Goal: Task Accomplishment & Management: Use online tool/utility

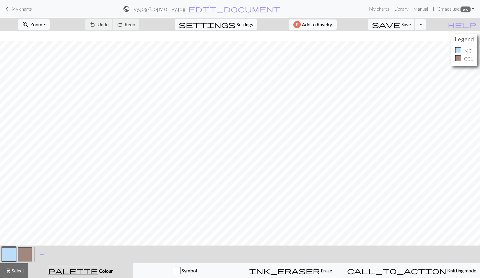
scroll to position [9, 0]
click at [19, 274] on div "highlight_alt Select Select" at bounding box center [14, 270] width 20 height 7
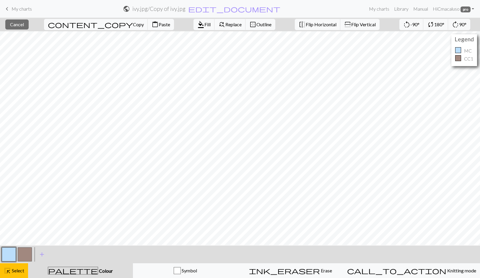
scroll to position [1, 0]
click at [133, 23] on span "Copy" at bounding box center [138, 25] width 11 height 6
click at [159, 24] on span "Paste" at bounding box center [165, 25] width 12 height 6
click at [11, 273] on span "Select" at bounding box center [17, 271] width 13 height 6
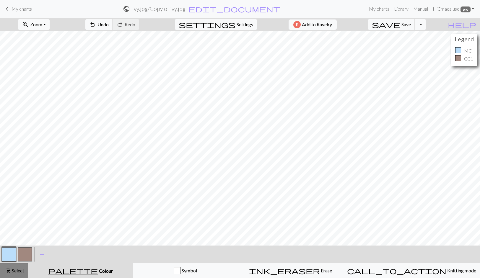
click at [12, 270] on span "Select" at bounding box center [17, 271] width 13 height 6
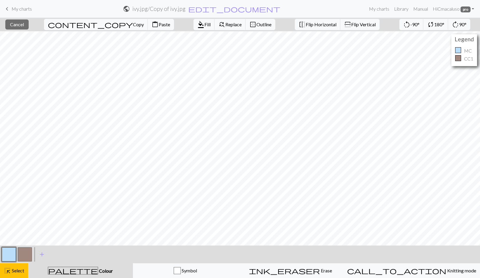
scroll to position [22, 0]
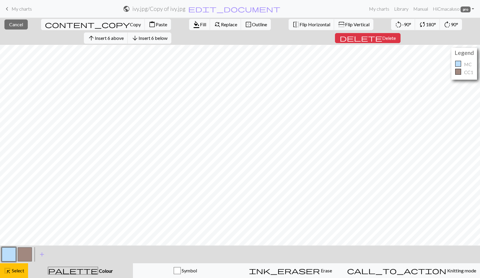
click at [382, 35] on span "Delete" at bounding box center [389, 38] width 14 height 6
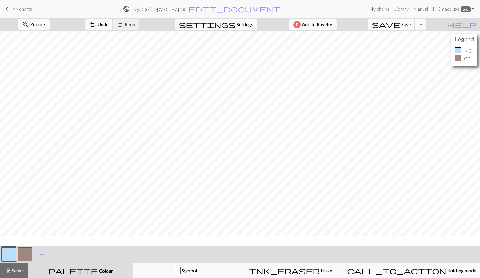
scroll to position [0, 0]
click at [10, 253] on button "button" at bounding box center [9, 254] width 14 height 14
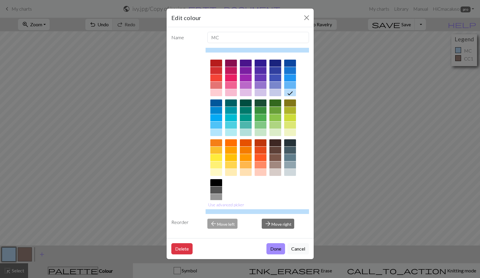
click at [272, 248] on button "Done" at bounding box center [275, 248] width 19 height 11
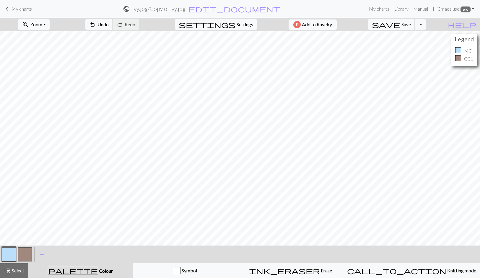
click at [28, 255] on button "button" at bounding box center [25, 254] width 14 height 14
click at [96, 24] on span "undo" at bounding box center [92, 24] width 7 height 8
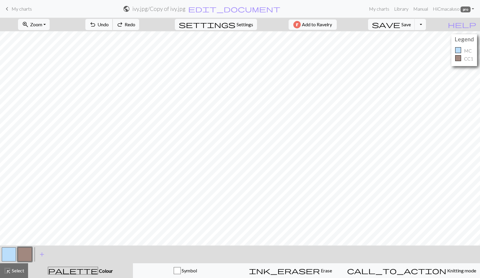
click at [96, 24] on span "undo" at bounding box center [92, 24] width 7 height 8
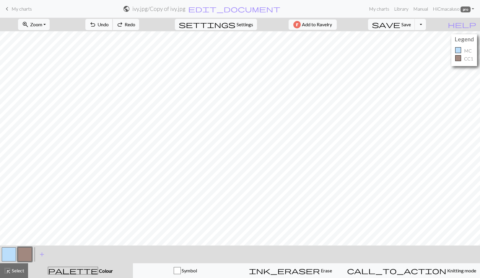
click at [96, 24] on span "undo" at bounding box center [92, 24] width 7 height 8
drag, startPoint x: 19, startPoint y: 272, endPoint x: 48, endPoint y: 252, distance: 35.1
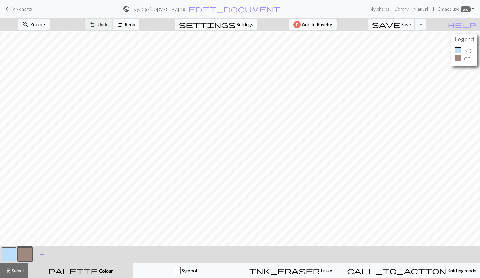
click at [19, 271] on span "Select" at bounding box center [17, 271] width 13 height 6
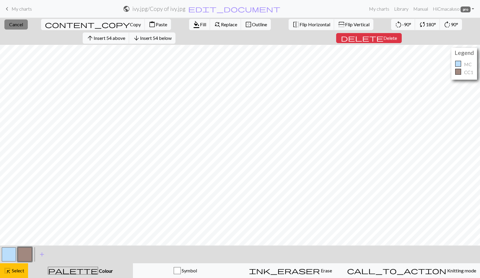
click at [15, 25] on span "Cancel" at bounding box center [16, 25] width 14 height 6
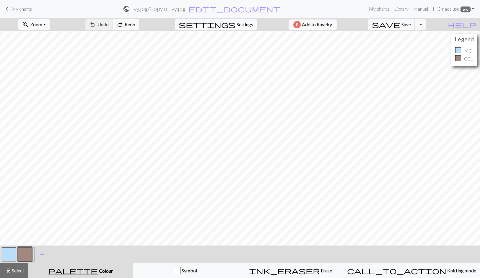
click at [50, 23] on button "zoom_in Zoom Zoom" at bounding box center [34, 24] width 32 height 11
click at [43, 56] on button "Fit height" at bounding box center [41, 56] width 47 height 9
drag, startPoint x: 14, startPoint y: 271, endPoint x: 25, endPoint y: 266, distance: 11.6
click at [14, 271] on span "Select" at bounding box center [17, 271] width 13 height 6
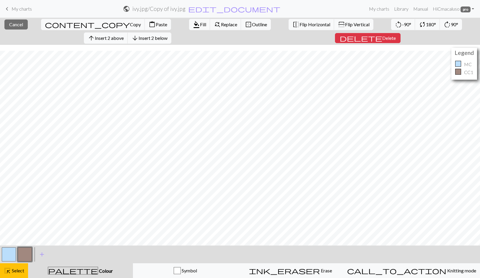
scroll to position [6, 0]
click at [19, 271] on span "Select" at bounding box center [17, 271] width 13 height 6
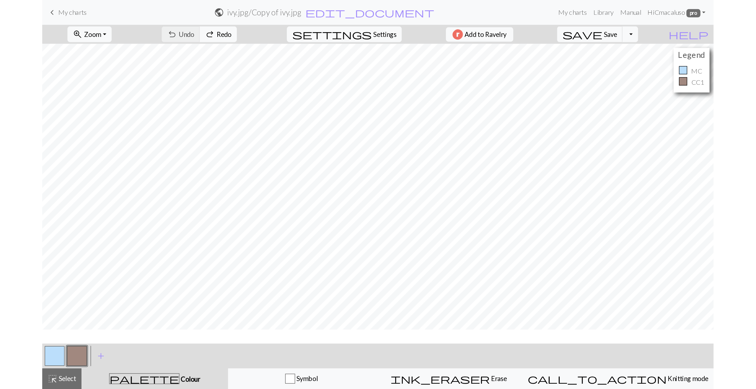
scroll to position [0, 0]
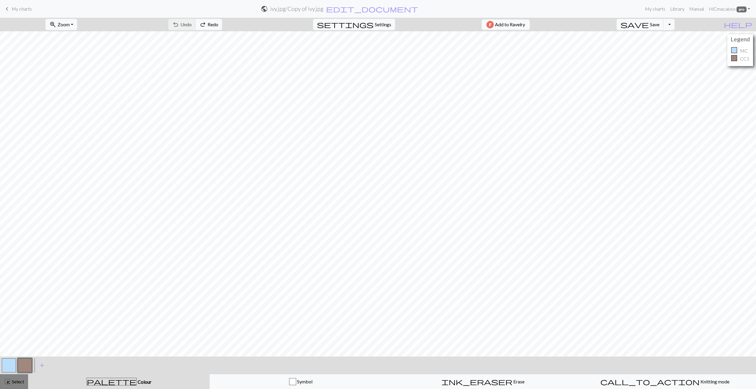
drag, startPoint x: 13, startPoint y: 383, endPoint x: 19, endPoint y: 381, distance: 6.0
click at [13, 278] on span "Select" at bounding box center [17, 382] width 13 height 6
click at [216, 25] on span "Copy" at bounding box center [221, 25] width 11 height 6
click at [166, 29] on button "content_copy Copy" at bounding box center [179, 24] width 104 height 11
click at [216, 25] on span "Copy" at bounding box center [221, 25] width 11 height 6
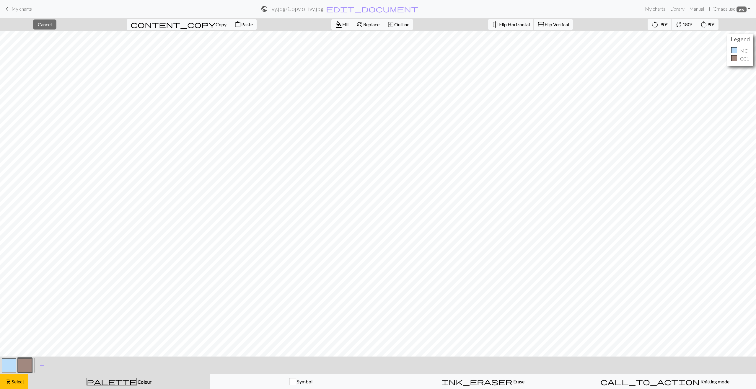
click at [241, 25] on span "Paste" at bounding box center [247, 25] width 12 height 6
click at [479, 23] on span "Delete" at bounding box center [734, 25] width 14 height 6
drag, startPoint x: 9, startPoint y: 365, endPoint x: 28, endPoint y: 358, distance: 20.2
click at [9, 278] on button "button" at bounding box center [9, 365] width 14 height 14
click at [21, 278] on button "button" at bounding box center [25, 365] width 14 height 14
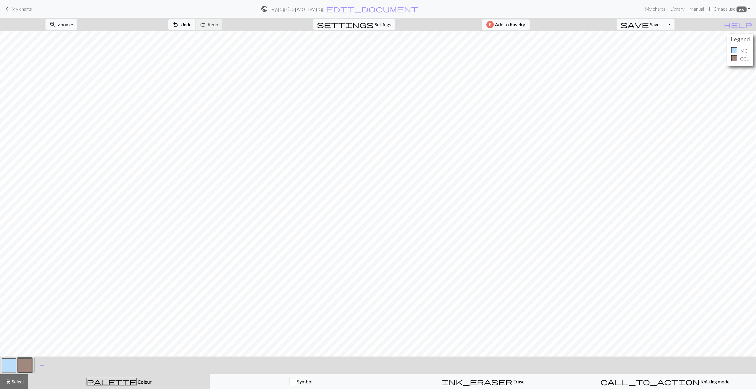
click at [2, 278] on button "button" at bounding box center [9, 365] width 14 height 14
click at [30, 278] on button "button" at bounding box center [25, 365] width 14 height 14
click at [5, 278] on button "button" at bounding box center [9, 365] width 14 height 14
click at [25, 278] on button "button" at bounding box center [25, 365] width 14 height 14
click at [377, 25] on span "Settings" at bounding box center [383, 24] width 17 height 7
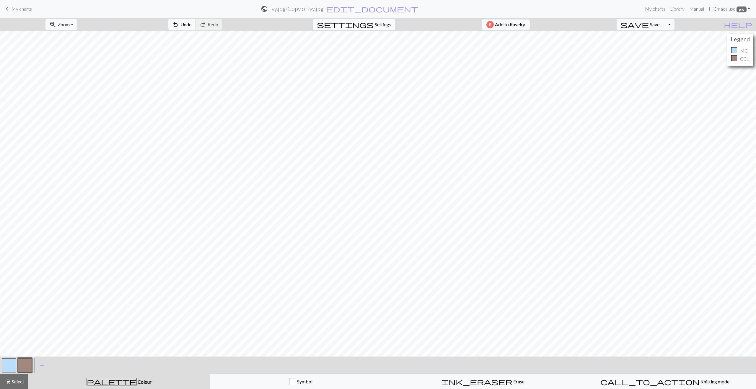
select select "dk"
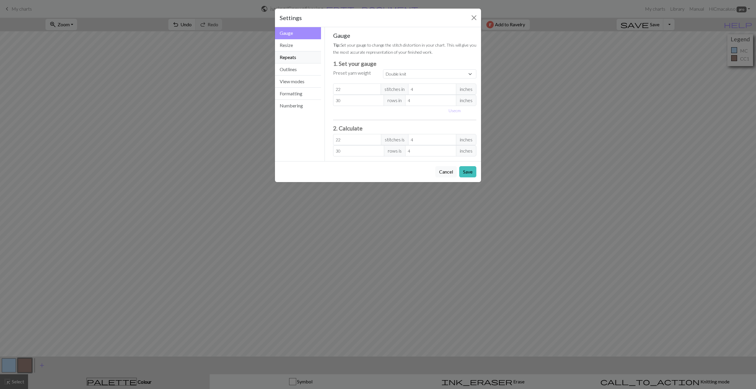
click at [292, 60] on button "Repeats" at bounding box center [298, 57] width 46 height 12
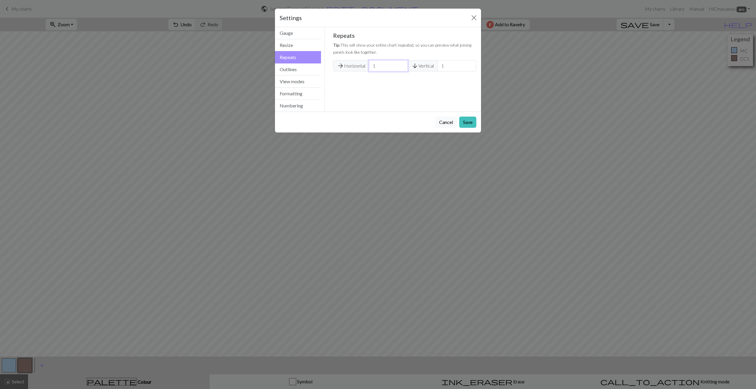
drag, startPoint x: 372, startPoint y: 66, endPoint x: 366, endPoint y: 66, distance: 6.2
click at [366, 66] on div "arrow_forward Horizontal 1 arrow_downward Vertical 1" at bounding box center [404, 65] width 143 height 11
type input "2"
click at [470, 121] on button "Save" at bounding box center [467, 122] width 17 height 11
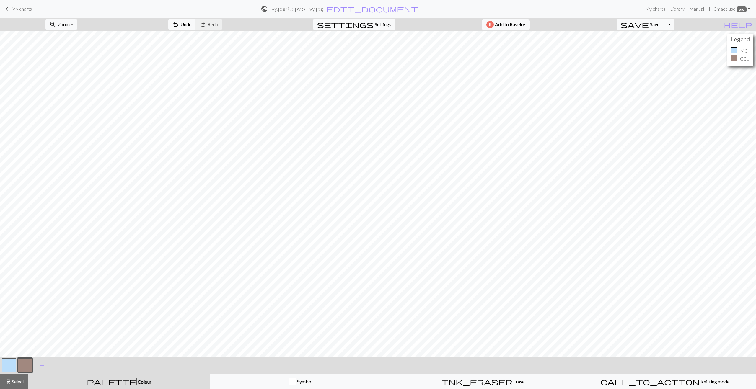
drag, startPoint x: 6, startPoint y: 364, endPoint x: 17, endPoint y: 358, distance: 12.6
click at [6, 278] on button "button" at bounding box center [9, 365] width 14 height 14
click at [24, 278] on button "button" at bounding box center [25, 365] width 14 height 14
drag, startPoint x: 10, startPoint y: 363, endPoint x: 19, endPoint y: 358, distance: 10.1
click at [11, 278] on button "button" at bounding box center [9, 365] width 14 height 14
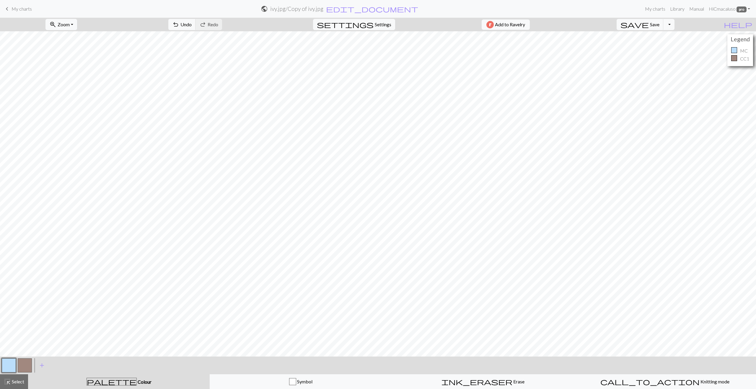
drag, startPoint x: 26, startPoint y: 363, endPoint x: 30, endPoint y: 360, distance: 5.7
click at [26, 278] on button "button" at bounding box center [25, 365] width 14 height 14
drag, startPoint x: 13, startPoint y: 364, endPoint x: 20, endPoint y: 358, distance: 9.4
click at [13, 278] on button "button" at bounding box center [9, 365] width 14 height 14
click at [15, 278] on span "Select" at bounding box center [17, 382] width 13 height 6
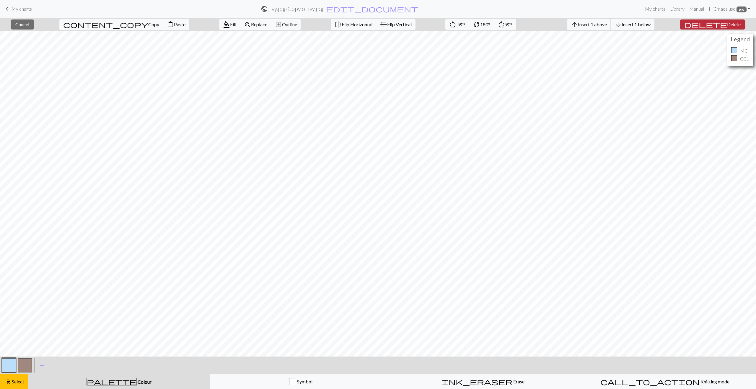
click at [479, 25] on span "Delete" at bounding box center [734, 25] width 14 height 6
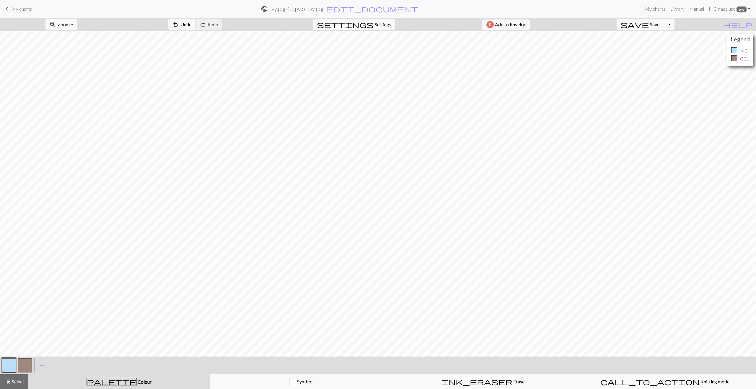
click at [27, 278] on button "button" at bounding box center [25, 365] width 14 height 14
drag, startPoint x: 11, startPoint y: 364, endPoint x: 17, endPoint y: 359, distance: 7.3
click at [11, 278] on button "button" at bounding box center [9, 365] width 14 height 14
click at [479, 23] on span "save" at bounding box center [634, 24] width 28 height 8
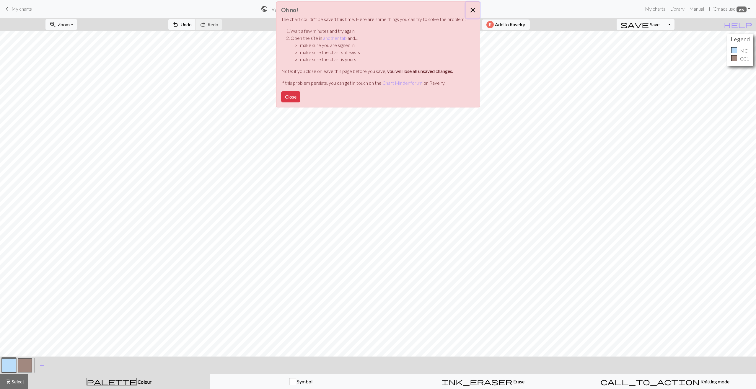
click at [472, 10] on button "Close" at bounding box center [473, 10] width 14 height 17
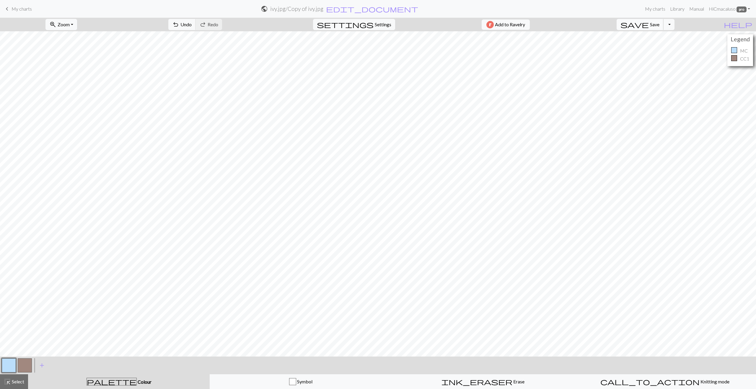
click at [479, 25] on span "save" at bounding box center [634, 24] width 28 height 8
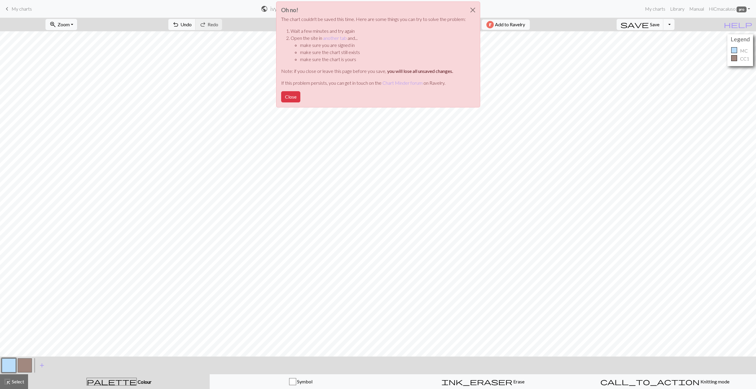
click at [479, 25] on div "Oh no! The chart couldn't be saved this time. Here are some things you can try …" at bounding box center [378, 56] width 756 height 112
click at [294, 95] on button "Close" at bounding box center [290, 96] width 19 height 11
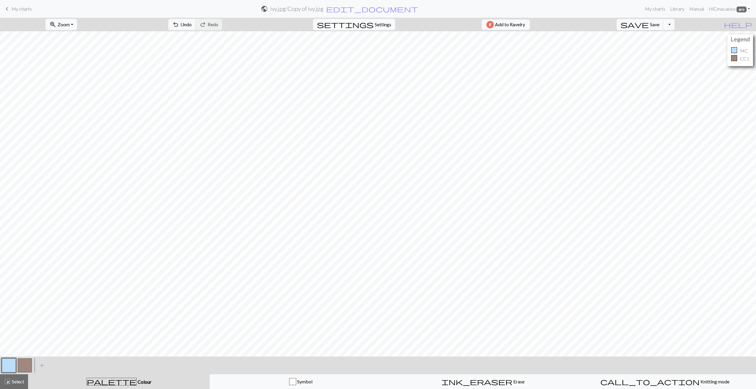
click at [378, 24] on span "Settings" at bounding box center [383, 24] width 17 height 7
select select "dk"
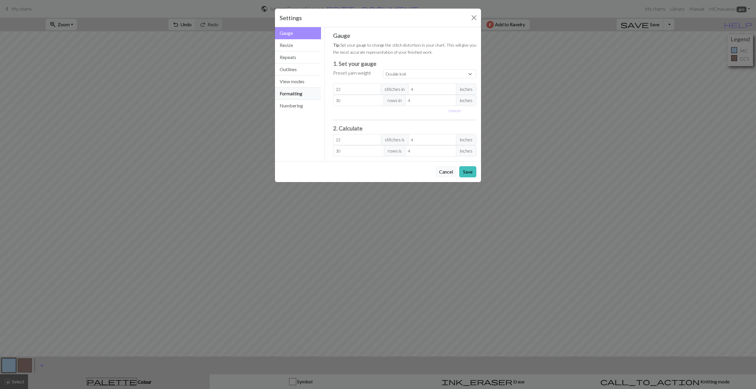
click at [293, 92] on button "Formatting" at bounding box center [298, 94] width 46 height 12
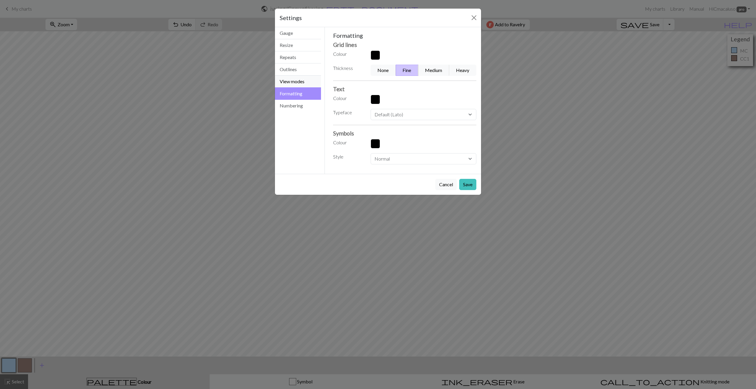
click at [290, 84] on button "View modes" at bounding box center [298, 82] width 46 height 12
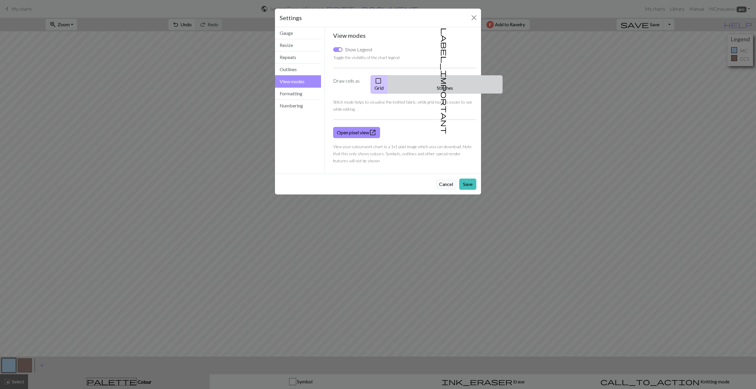
click at [447, 80] on button "label_important Stitches" at bounding box center [444, 84] width 115 height 18
click at [287, 59] on button "Repeats" at bounding box center [298, 57] width 46 height 12
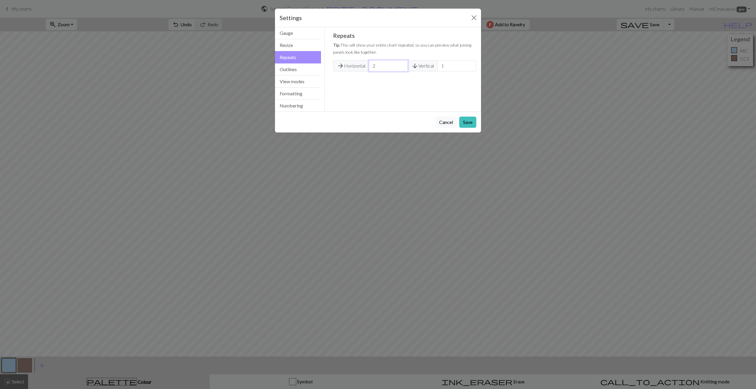
drag, startPoint x: 383, startPoint y: 67, endPoint x: 371, endPoint y: 64, distance: 12.0
click at [371, 64] on input "2" at bounding box center [388, 65] width 39 height 11
type input "1"
click at [469, 119] on button "Save" at bounding box center [467, 122] width 17 height 11
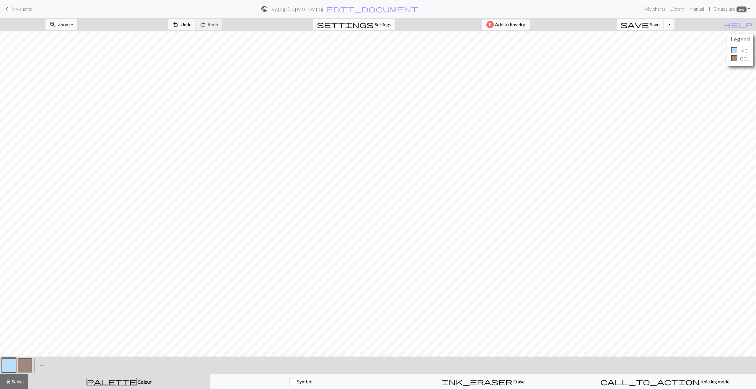
click at [479, 26] on button "save Save Save" at bounding box center [639, 24] width 47 height 11
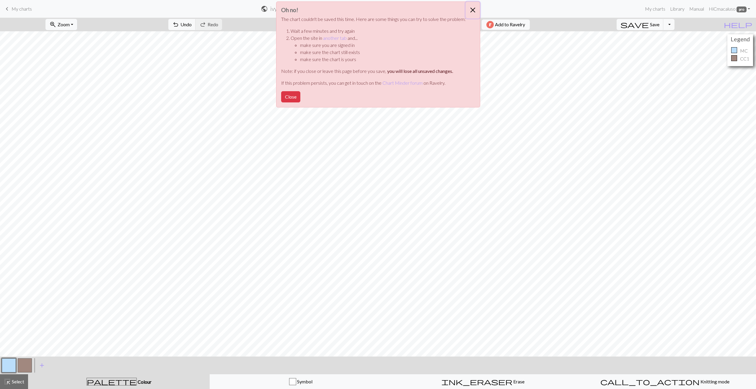
click at [474, 9] on button "Close" at bounding box center [473, 10] width 14 height 17
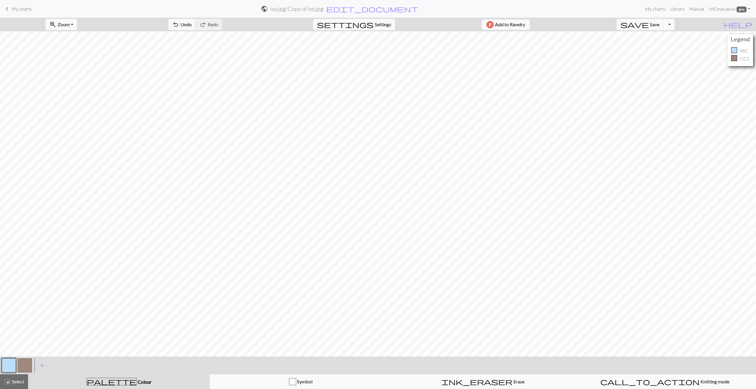
click at [479, 25] on button "Toggle Dropdown" at bounding box center [668, 24] width 11 height 11
click at [479, 48] on button "save_alt Download" at bounding box center [625, 46] width 97 height 9
click at [77, 27] on button "zoom_in Zoom Zoom" at bounding box center [61, 24] width 32 height 11
click at [68, 39] on button "Fit all" at bounding box center [69, 37] width 47 height 9
click at [479, 25] on span "Save" at bounding box center [654, 25] width 9 height 6
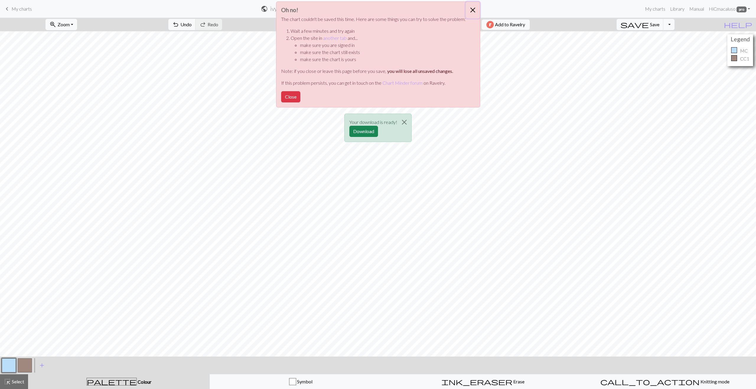
drag, startPoint x: 470, startPoint y: 11, endPoint x: 466, endPoint y: 17, distance: 6.9
click at [470, 11] on button "Close" at bounding box center [473, 10] width 14 height 17
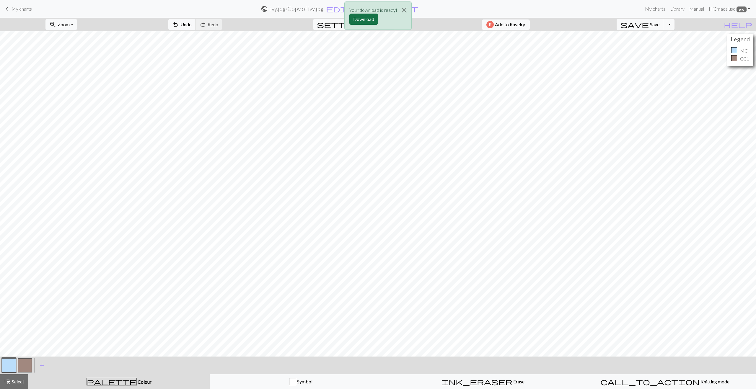
click at [358, 18] on button "Download" at bounding box center [363, 19] width 29 height 11
click at [479, 24] on span "save" at bounding box center [634, 24] width 28 height 8
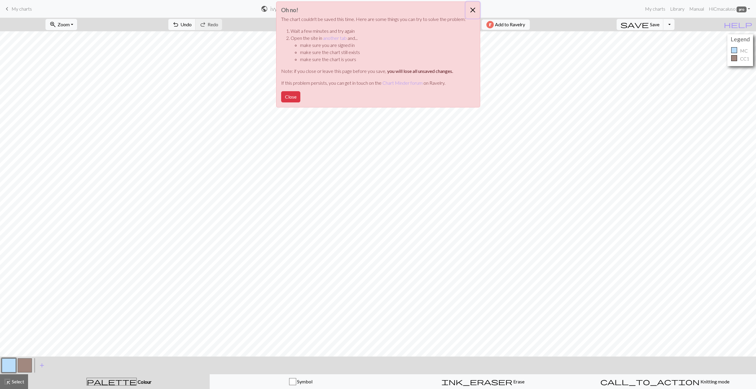
click at [473, 10] on button "Close" at bounding box center [473, 10] width 14 height 17
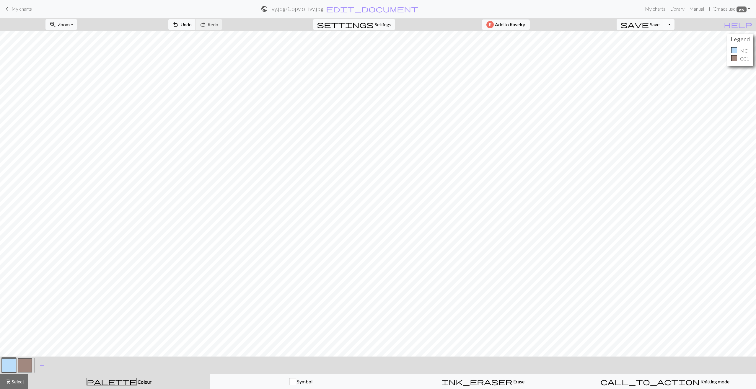
click at [479, 26] on button "Toggle Dropdown" at bounding box center [668, 24] width 11 height 11
click at [479, 47] on span "save_alt" at bounding box center [584, 47] width 7 height 8
click at [365, 18] on button "Download" at bounding box center [363, 19] width 29 height 11
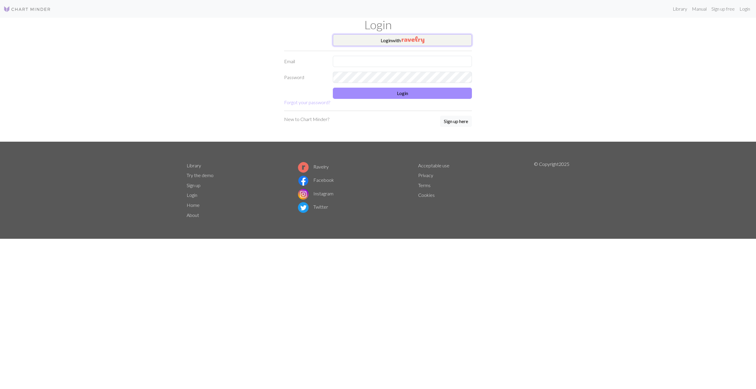
click at [376, 40] on button "Login with" at bounding box center [402, 40] width 139 height 12
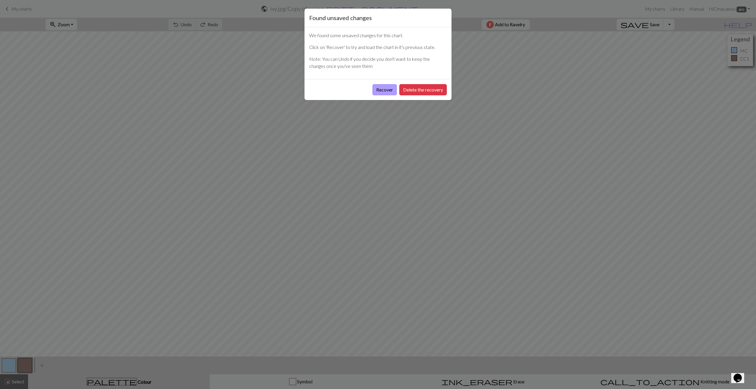
click at [385, 90] on button "Recover" at bounding box center [384, 89] width 25 height 11
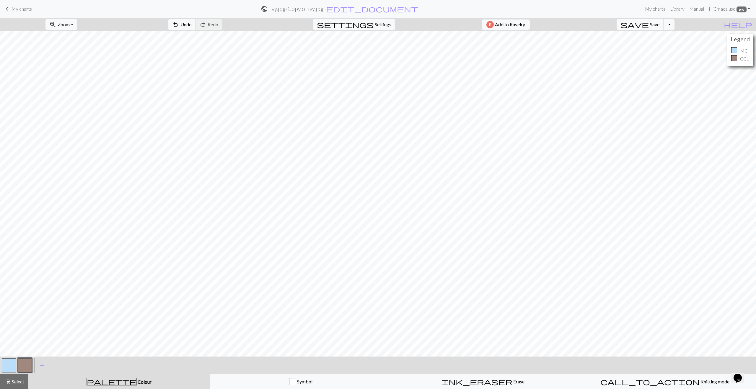
click at [649, 25] on span "save" at bounding box center [634, 24] width 28 height 8
click at [674, 27] on button "Toggle Dropdown" at bounding box center [668, 24] width 11 height 11
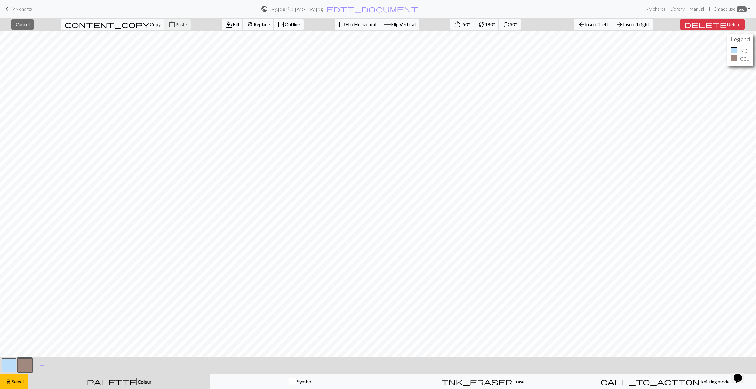
click at [640, 25] on span "Insert 1 right" at bounding box center [636, 25] width 26 height 6
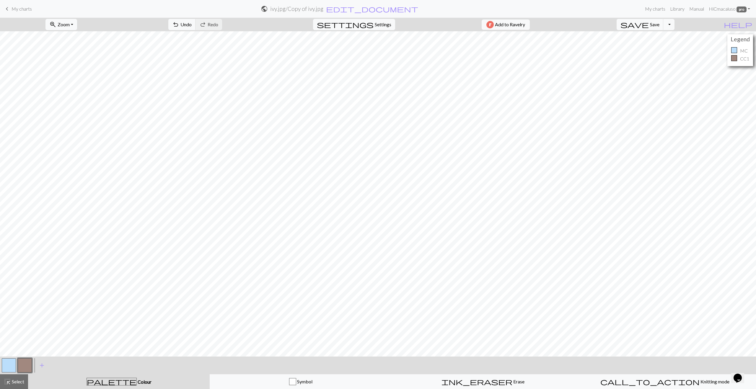
click at [640, 25] on div "zoom_in Zoom Zoom Fit all Fit width Fit height 50% 100% 150% 200% undo Undo Und…" at bounding box center [360, 25] width 720 height 14
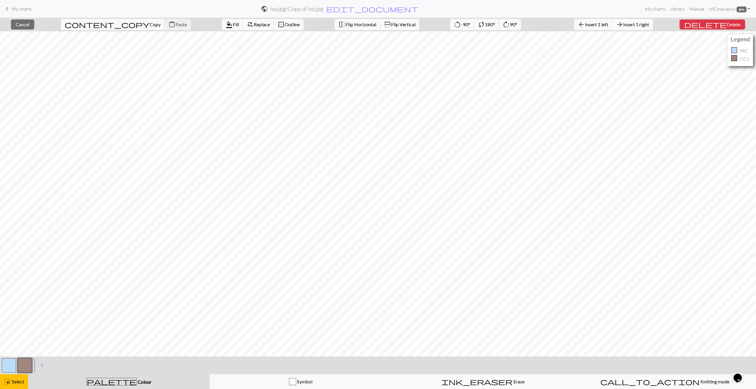
click at [649, 23] on span "Insert 1 right" at bounding box center [636, 25] width 26 height 6
click at [645, 24] on span "Insert 1 right" at bounding box center [636, 25] width 26 height 6
click at [648, 25] on span "Insert 1 right" at bounding box center [636, 25] width 26 height 6
click at [649, 25] on span "Insert 1 right" at bounding box center [636, 25] width 26 height 6
click at [608, 25] on span "Insert 1 left" at bounding box center [596, 25] width 23 height 6
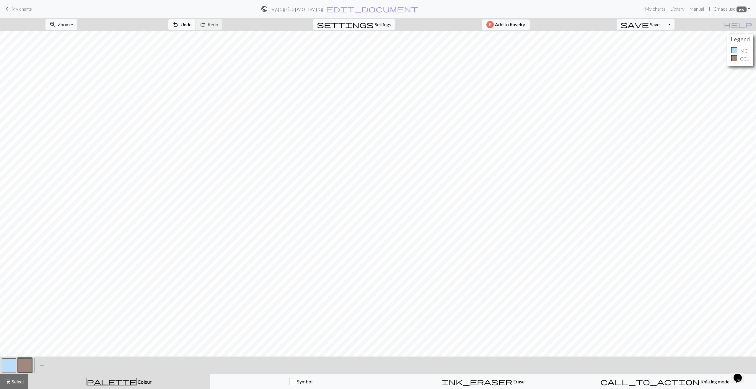
click at [24, 365] on button "button" at bounding box center [25, 365] width 14 height 14
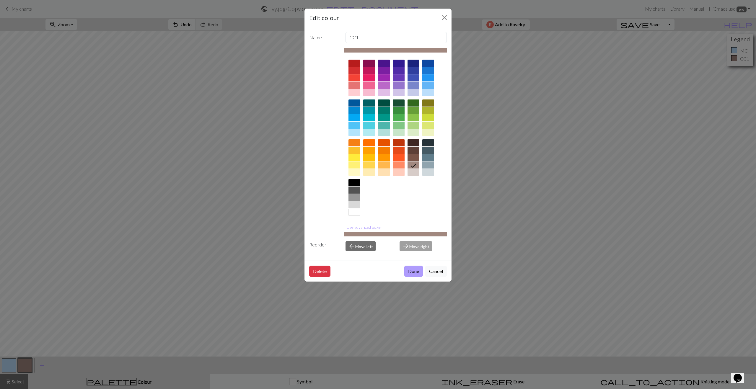
click at [413, 272] on button "Done" at bounding box center [413, 271] width 19 height 11
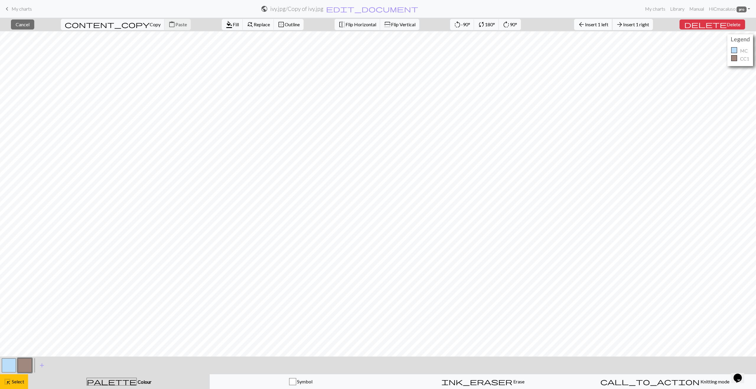
click at [605, 25] on span "Insert 1 left" at bounding box center [596, 25] width 23 height 6
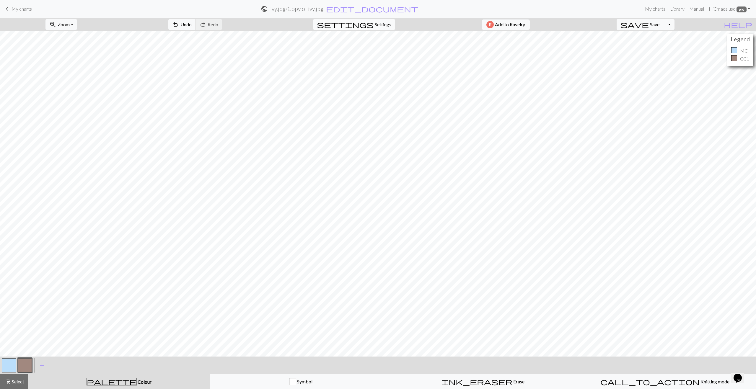
click at [381, 22] on span "Settings" at bounding box center [383, 24] width 17 height 7
select select "dk"
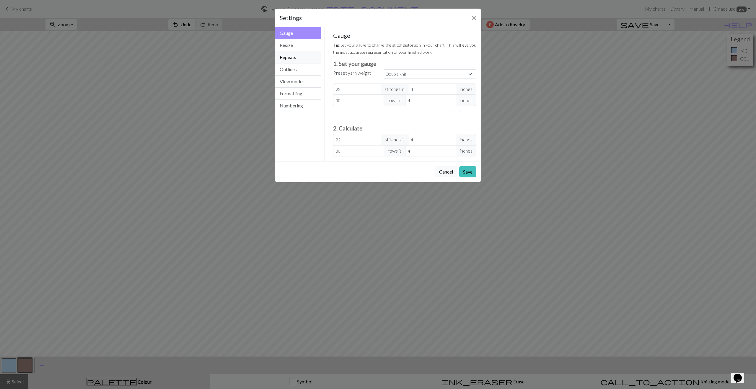
click at [289, 58] on button "Repeats" at bounding box center [298, 57] width 46 height 12
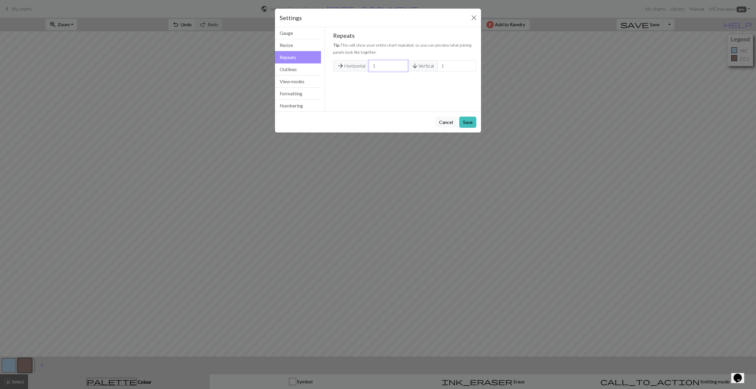
drag, startPoint x: 385, startPoint y: 68, endPoint x: 371, endPoint y: 67, distance: 14.5
click at [371, 67] on input "1" at bounding box center [388, 65] width 39 height 11
type input "2"
click at [469, 122] on button "Save" at bounding box center [467, 122] width 17 height 11
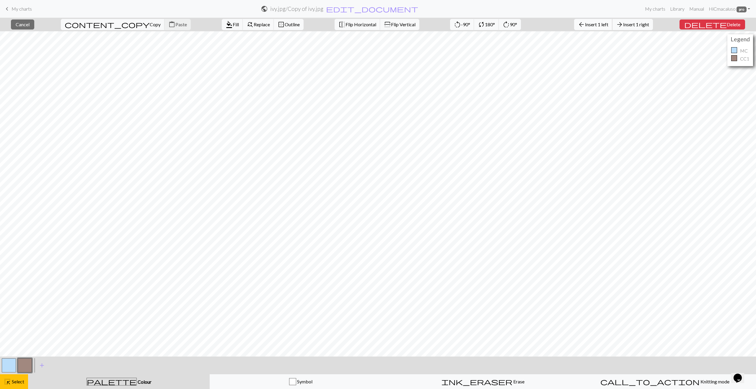
click at [602, 24] on span "Insert 1 left" at bounding box center [596, 25] width 23 height 6
click at [608, 23] on span "Insert 1 left" at bounding box center [596, 25] width 23 height 6
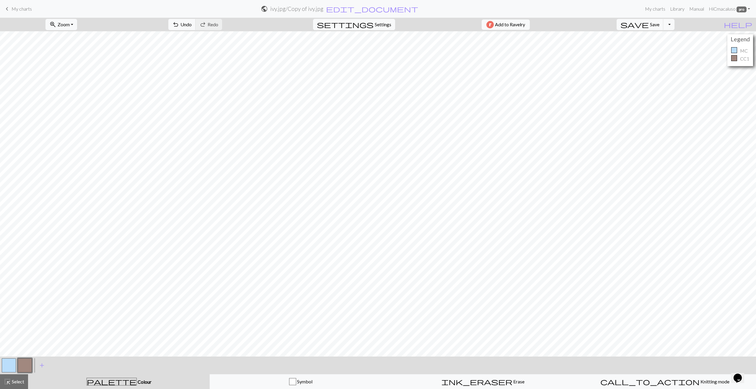
drag, startPoint x: 8, startPoint y: 364, endPoint x: 12, endPoint y: 357, distance: 8.8
click at [8, 364] on button "button" at bounding box center [9, 365] width 14 height 14
click at [25, 366] on button "button" at bounding box center [25, 365] width 14 height 14
click at [9, 367] on button "button" at bounding box center [9, 365] width 14 height 14
click at [19, 367] on button "button" at bounding box center [25, 365] width 14 height 14
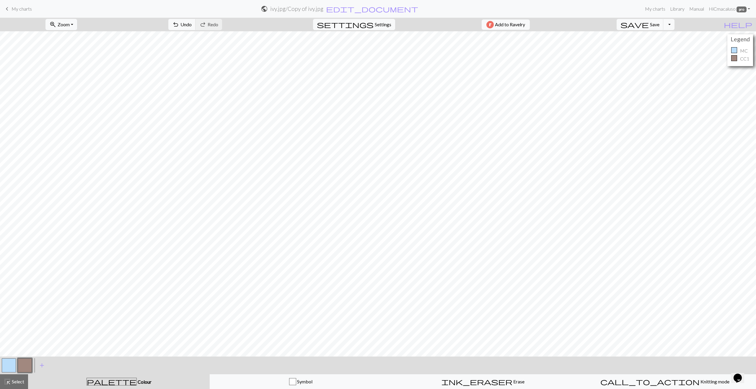
drag, startPoint x: 9, startPoint y: 366, endPoint x: 30, endPoint y: 358, distance: 22.6
click at [10, 366] on button "button" at bounding box center [9, 365] width 14 height 14
click at [10, 386] on button "highlight_alt Select Select" at bounding box center [14, 381] width 28 height 15
click at [15, 383] on span "Select" at bounding box center [17, 382] width 13 height 6
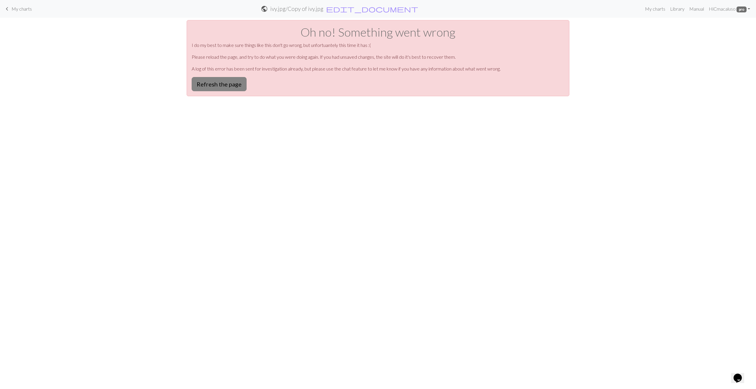
click at [230, 83] on button "Refresh the page" at bounding box center [219, 84] width 55 height 14
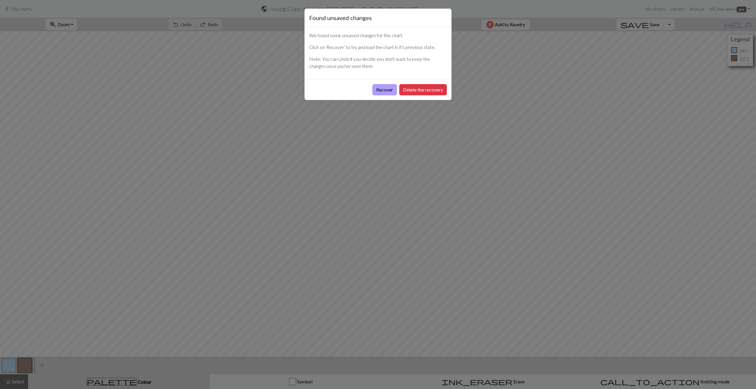
click at [384, 89] on button "Recover" at bounding box center [384, 89] width 25 height 11
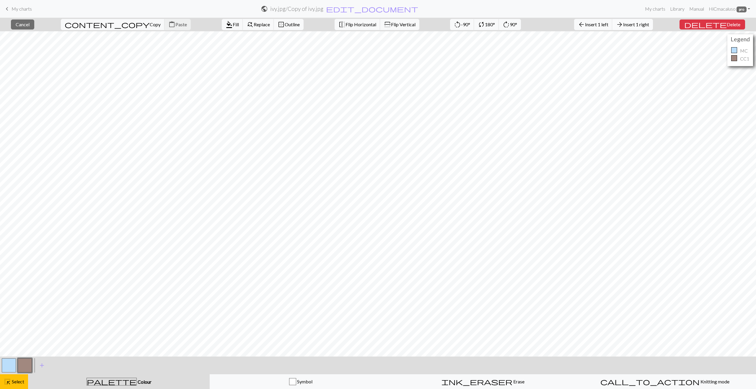
click at [644, 23] on span "Insert 1 right" at bounding box center [636, 25] width 26 height 6
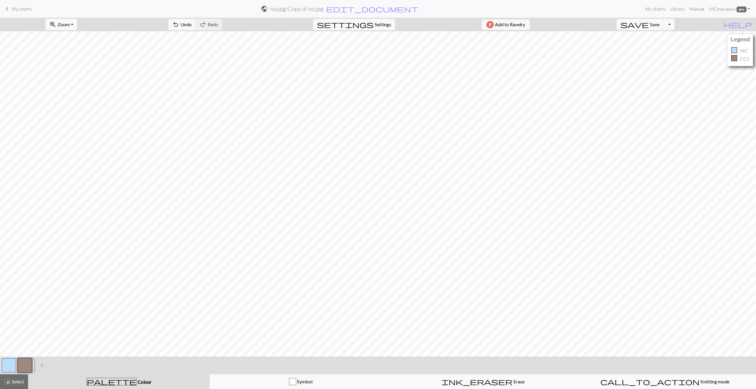
drag, startPoint x: 11, startPoint y: 362, endPoint x: 24, endPoint y: 360, distance: 12.9
click at [12, 361] on button "button" at bounding box center [9, 365] width 14 height 14
click at [27, 364] on button "button" at bounding box center [25, 365] width 14 height 14
click at [9, 363] on button "button" at bounding box center [9, 365] width 14 height 14
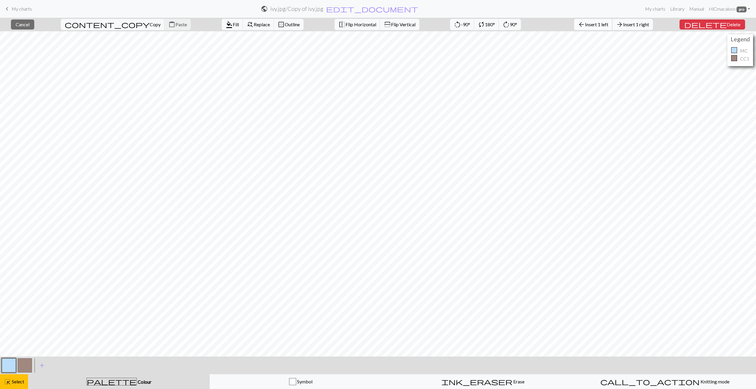
click at [608, 27] on span "Insert 1 left" at bounding box center [596, 25] width 23 height 6
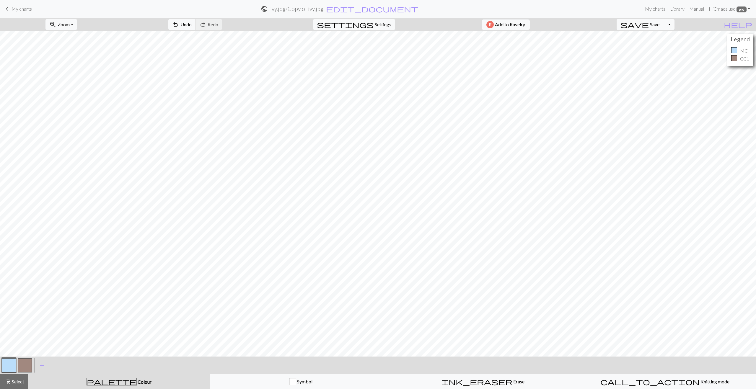
drag, startPoint x: 22, startPoint y: 366, endPoint x: 30, endPoint y: 361, distance: 9.4
click at [22, 366] on button "button" at bounding box center [25, 365] width 14 height 14
click at [4, 365] on button "button" at bounding box center [9, 365] width 14 height 14
drag, startPoint x: 26, startPoint y: 363, endPoint x: 34, endPoint y: 358, distance: 9.3
click at [26, 362] on button "button" at bounding box center [25, 365] width 14 height 14
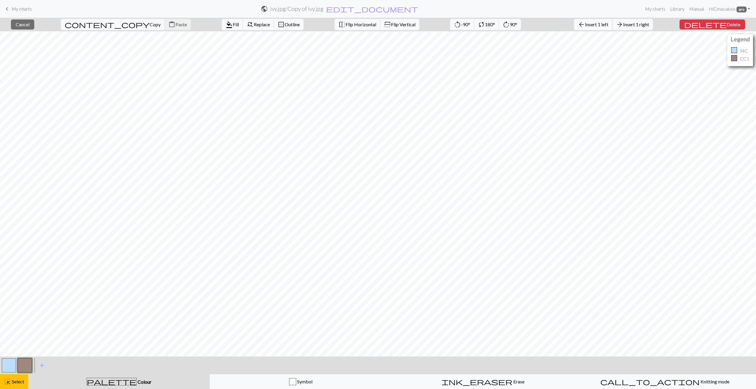
click at [608, 22] on span "Insert 1 left" at bounding box center [596, 25] width 23 height 6
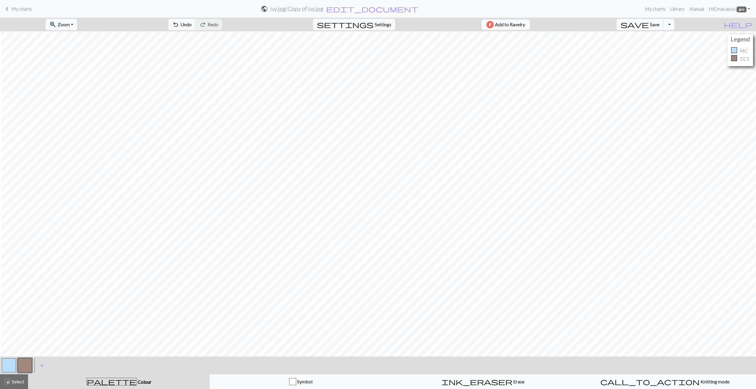
scroll to position [0, 1]
click at [24, 365] on button "button" at bounding box center [25, 365] width 14 height 14
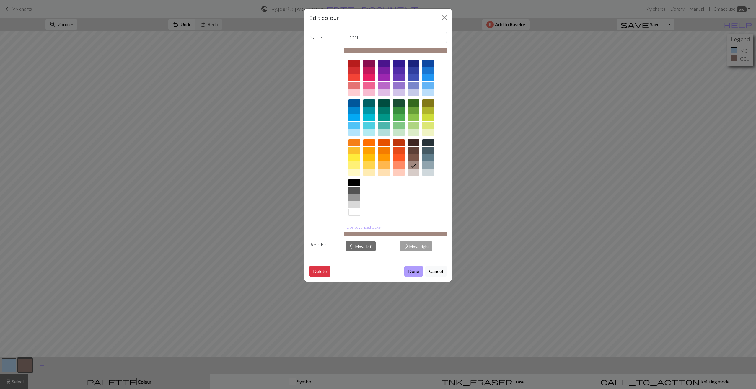
click at [415, 271] on button "Done" at bounding box center [413, 271] width 19 height 11
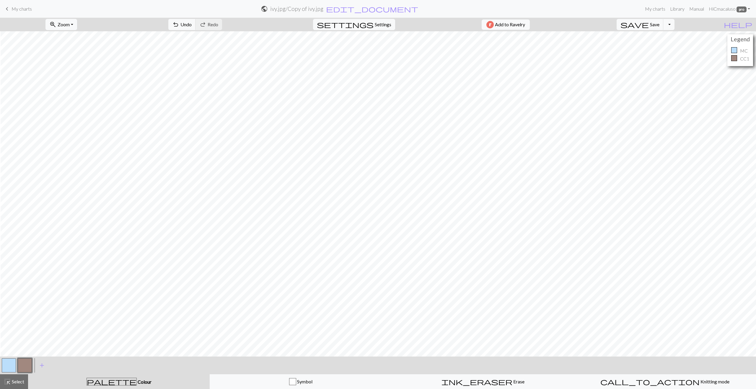
scroll to position [0, 7]
click at [70, 22] on span "Zoom" at bounding box center [64, 25] width 12 height 6
click at [74, 38] on button "Fit all" at bounding box center [69, 37] width 47 height 9
drag, startPoint x: 8, startPoint y: 368, endPoint x: 7, endPoint y: 363, distance: 4.5
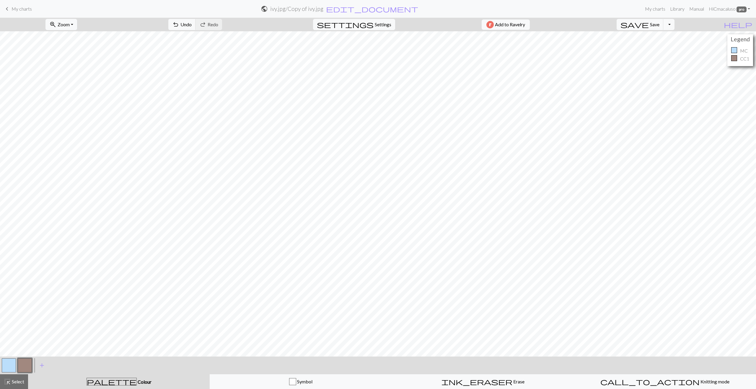
click at [8, 367] on button "button" at bounding box center [9, 365] width 14 height 14
click at [11, 365] on button "button" at bounding box center [9, 365] width 14 height 14
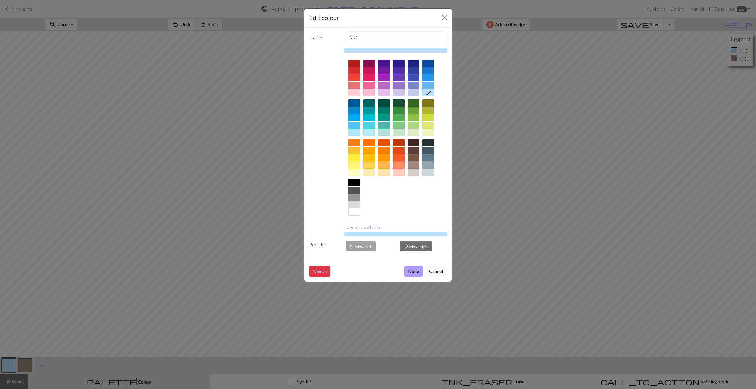
click at [411, 271] on button "Done" at bounding box center [413, 271] width 19 height 11
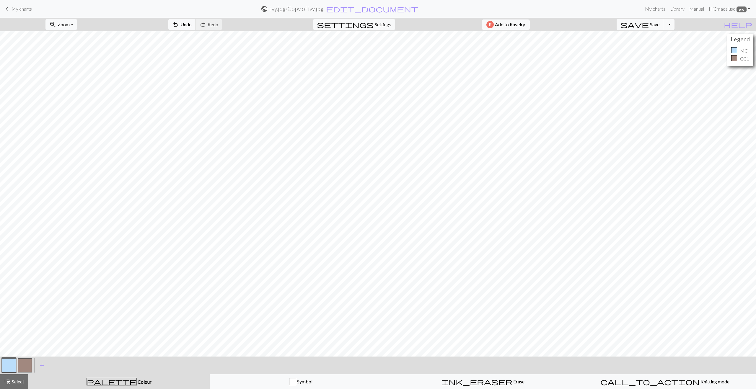
drag, startPoint x: 26, startPoint y: 364, endPoint x: 29, endPoint y: 359, distance: 5.8
click at [26, 364] on button "button" at bounding box center [25, 365] width 14 height 14
drag, startPoint x: 6, startPoint y: 365, endPoint x: 9, endPoint y: 361, distance: 5.3
click at [6, 365] on button "button" at bounding box center [9, 365] width 14 height 14
click at [27, 363] on button "button" at bounding box center [25, 365] width 14 height 14
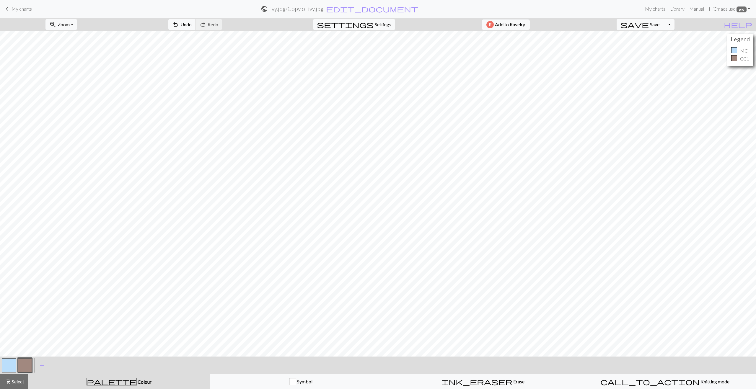
drag, startPoint x: 7, startPoint y: 367, endPoint x: 7, endPoint y: 362, distance: 4.4
click at [7, 365] on button "button" at bounding box center [9, 365] width 14 height 14
drag, startPoint x: 23, startPoint y: 367, endPoint x: 42, endPoint y: 359, distance: 20.5
click at [23, 366] on button "button" at bounding box center [25, 365] width 14 height 14
click at [6, 365] on button "button" at bounding box center [9, 365] width 14 height 14
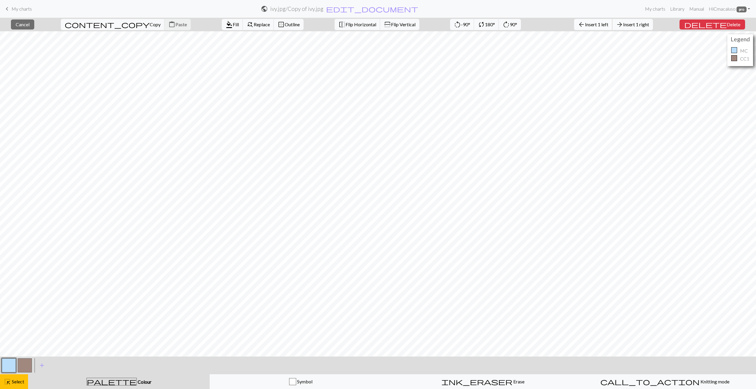
click at [604, 25] on span "Insert 1 left" at bounding box center [596, 25] width 23 height 6
click at [606, 22] on span "Insert 1 left" at bounding box center [596, 25] width 23 height 6
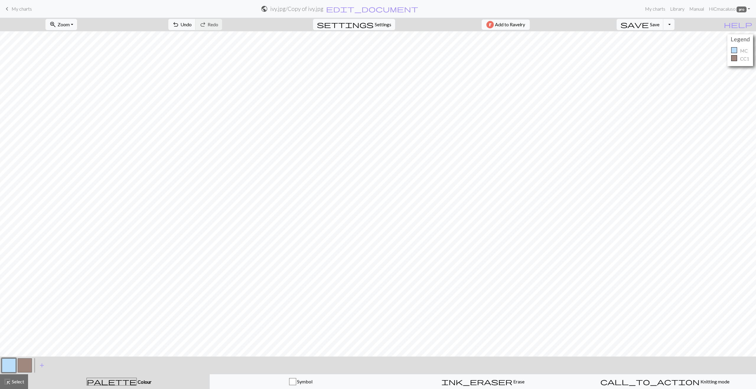
click at [21, 361] on button "button" at bounding box center [25, 365] width 14 height 14
drag, startPoint x: 6, startPoint y: 361, endPoint x: 14, endPoint y: 359, distance: 7.8
click at [6, 361] on button "button" at bounding box center [9, 365] width 14 height 14
click at [22, 364] on button "button" at bounding box center [25, 365] width 14 height 14
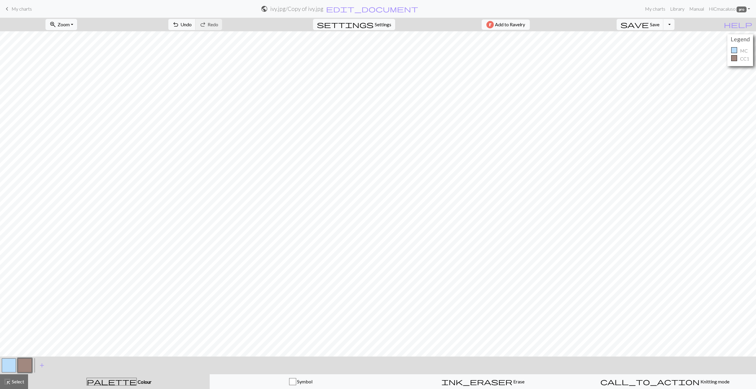
click at [5, 363] on button "button" at bounding box center [9, 365] width 14 height 14
click at [25, 362] on button "button" at bounding box center [25, 365] width 14 height 14
click at [23, 364] on button "button" at bounding box center [25, 365] width 14 height 14
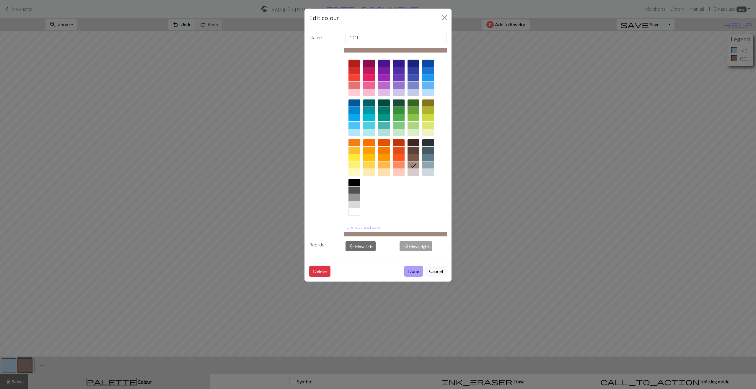
click at [409, 269] on button "Done" at bounding box center [413, 271] width 19 height 11
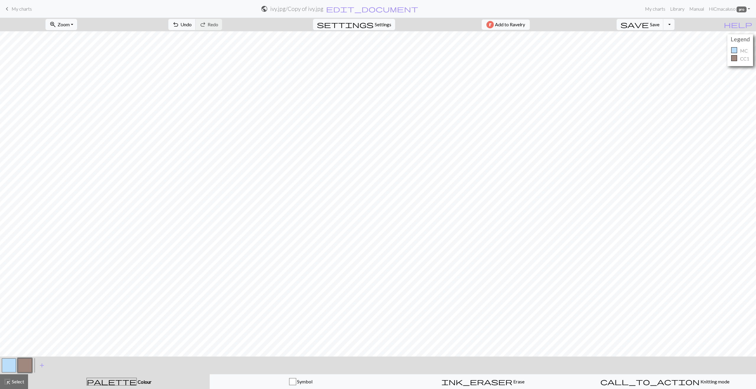
drag, startPoint x: 9, startPoint y: 367, endPoint x: 10, endPoint y: 363, distance: 3.7
click at [9, 365] on button "button" at bounding box center [9, 365] width 14 height 14
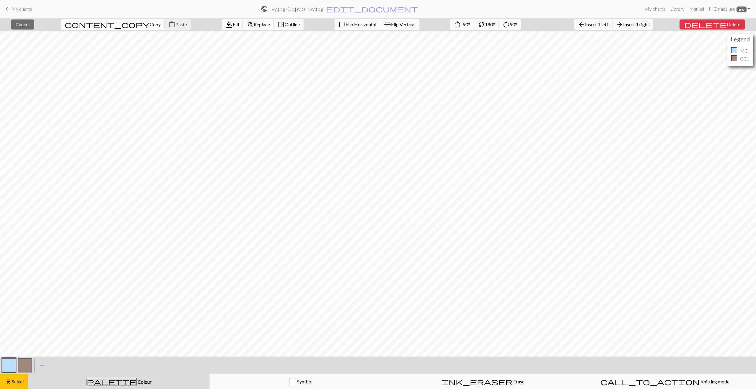
click at [608, 25] on span "Insert 1 left" at bounding box center [596, 25] width 23 height 6
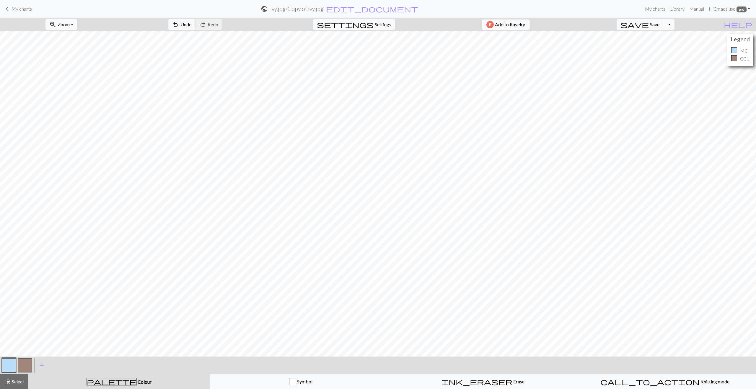
click at [25, 363] on button "button" at bounding box center [25, 365] width 14 height 14
click at [8, 361] on button "button" at bounding box center [9, 365] width 14 height 14
click at [24, 366] on button "button" at bounding box center [25, 365] width 14 height 14
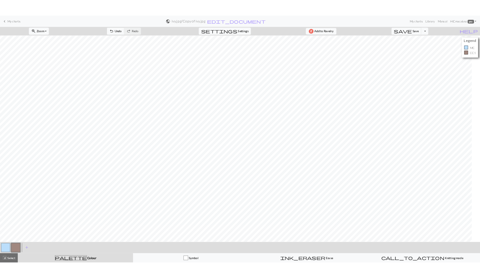
scroll to position [0, 0]
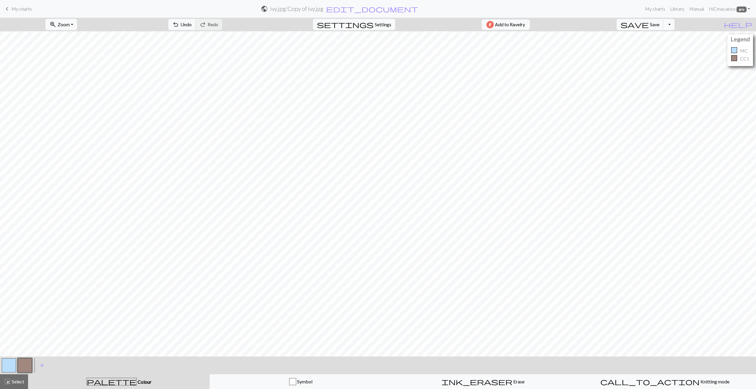
click at [10, 367] on button "button" at bounding box center [9, 365] width 14 height 14
click at [649, 25] on span "save" at bounding box center [634, 24] width 28 height 8
click at [382, 24] on span "Settings" at bounding box center [383, 24] width 17 height 7
select select "dk"
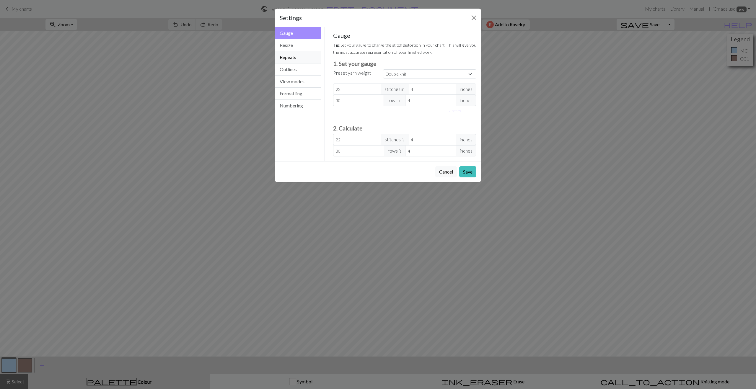
click at [294, 58] on button "Repeats" at bounding box center [298, 57] width 46 height 12
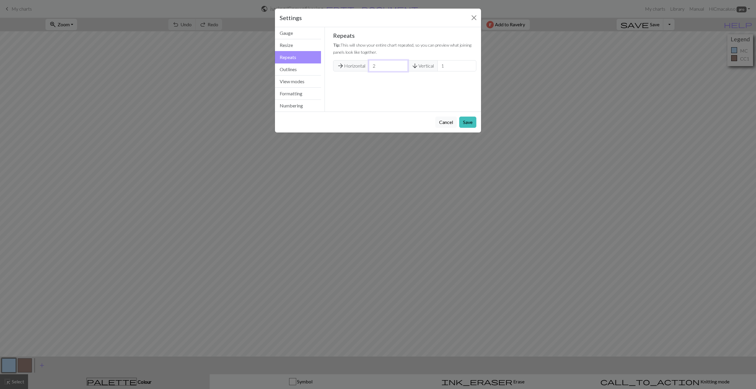
drag, startPoint x: 380, startPoint y: 68, endPoint x: 368, endPoint y: 66, distance: 12.2
click at [368, 66] on div "arrow_forward Horizontal 2 arrow_downward Vertical 1" at bounding box center [404, 65] width 143 height 11
type input "1"
click at [465, 122] on button "Save" at bounding box center [467, 122] width 17 height 11
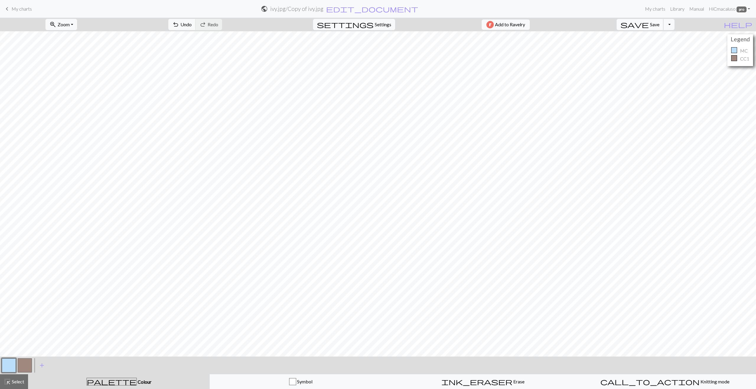
click at [659, 27] on span "Save" at bounding box center [654, 25] width 9 height 6
click at [660, 26] on button "save Save Save" at bounding box center [639, 24] width 47 height 11
click at [674, 26] on button "Toggle Dropdown" at bounding box center [668, 24] width 11 height 11
click at [660, 48] on button "save_alt Download" at bounding box center [625, 46] width 97 height 9
click at [674, 22] on button "Toggle Dropdown" at bounding box center [668, 24] width 11 height 11
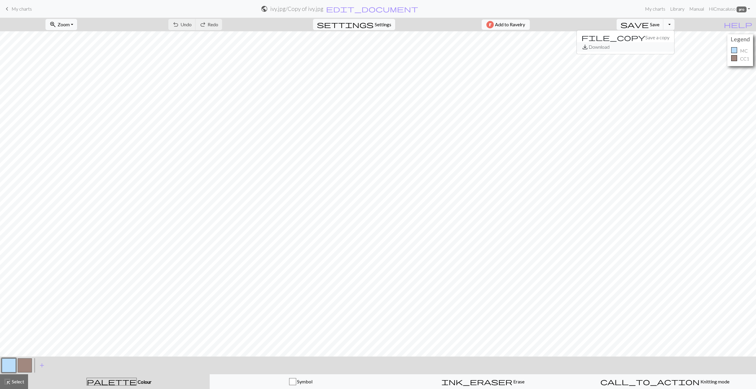
click at [660, 47] on button "save_alt Download" at bounding box center [625, 46] width 97 height 9
click at [366, 19] on button "Download" at bounding box center [363, 19] width 29 height 11
click at [358, 19] on button "Download" at bounding box center [363, 19] width 29 height 11
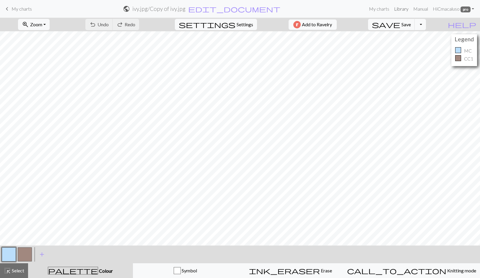
click at [399, 7] on link "Library" at bounding box center [401, 9] width 19 height 12
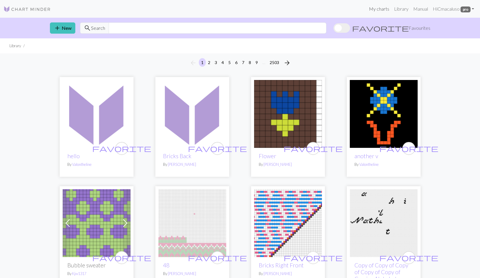
click at [377, 8] on link "My charts" at bounding box center [378, 9] width 25 height 12
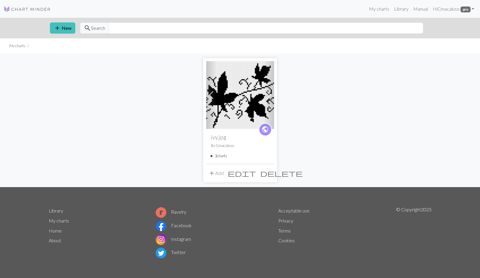
click at [268, 95] on span at bounding box center [268, 94] width 9 height 9
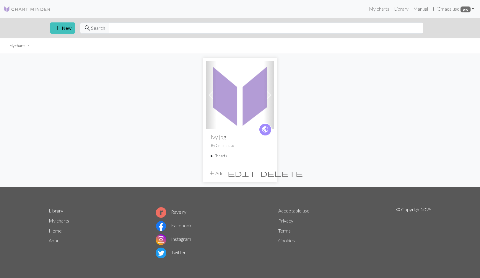
click at [268, 95] on span at bounding box center [268, 94] width 9 height 9
